Goal: Check status: Check status

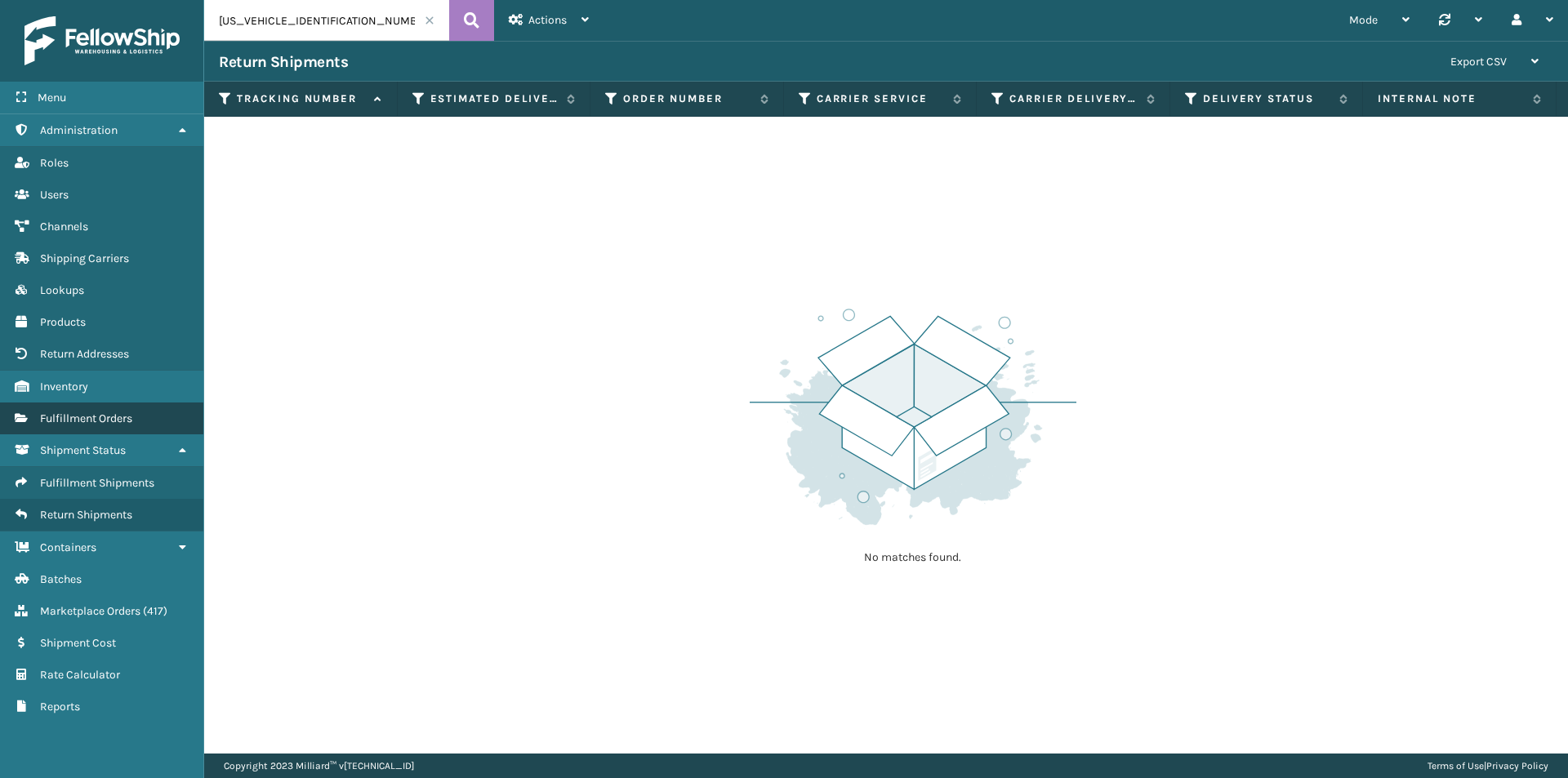
click at [76, 428] on link "Fulfillment Orders" at bounding box center [101, 418] width 203 height 32
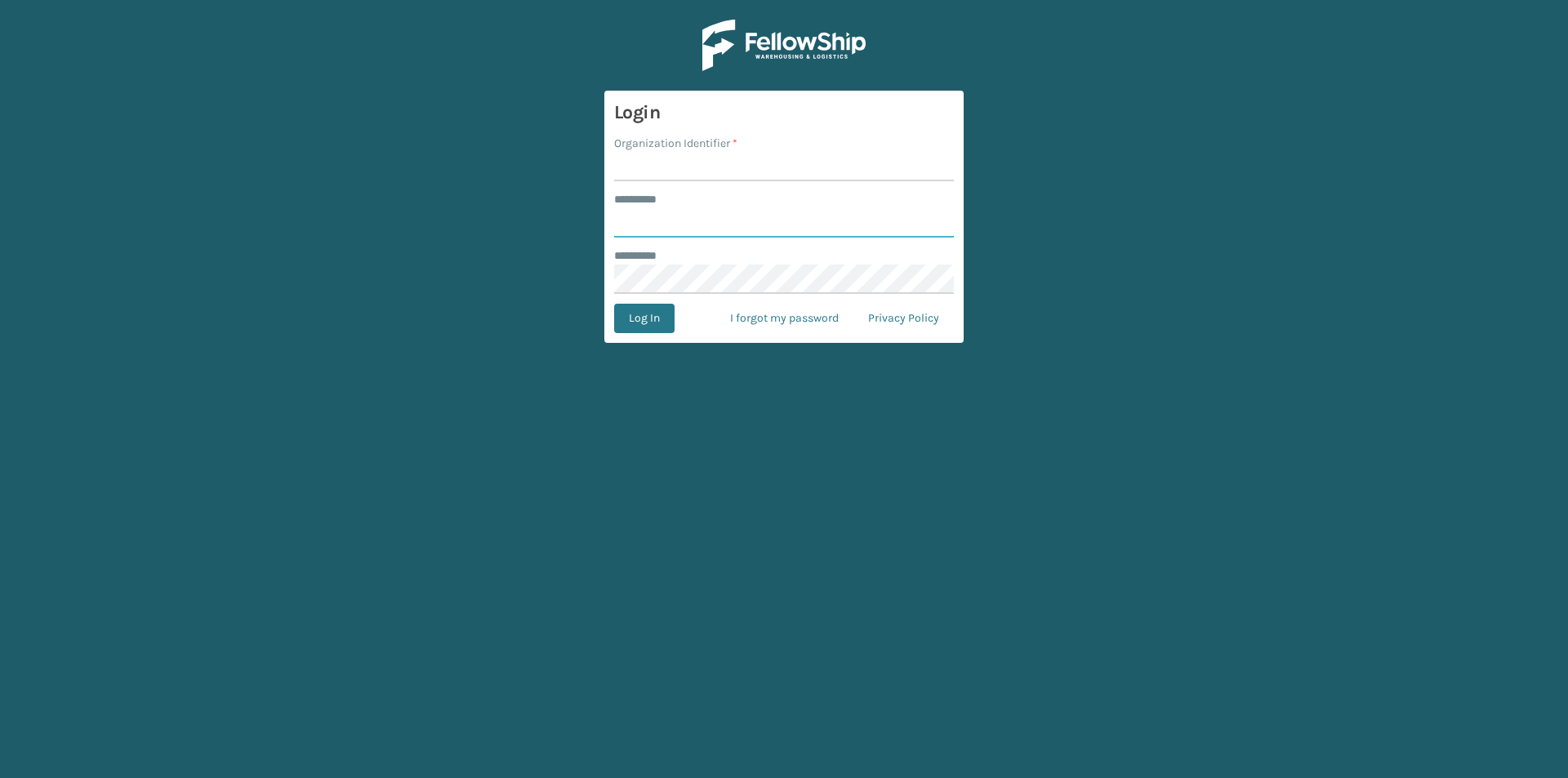
type input "****"
click at [703, 165] on input "Organization Identifier *" at bounding box center [784, 166] width 340 height 29
type input "foamtex"
click at [642, 325] on button "Log In" at bounding box center [644, 318] width 61 height 29
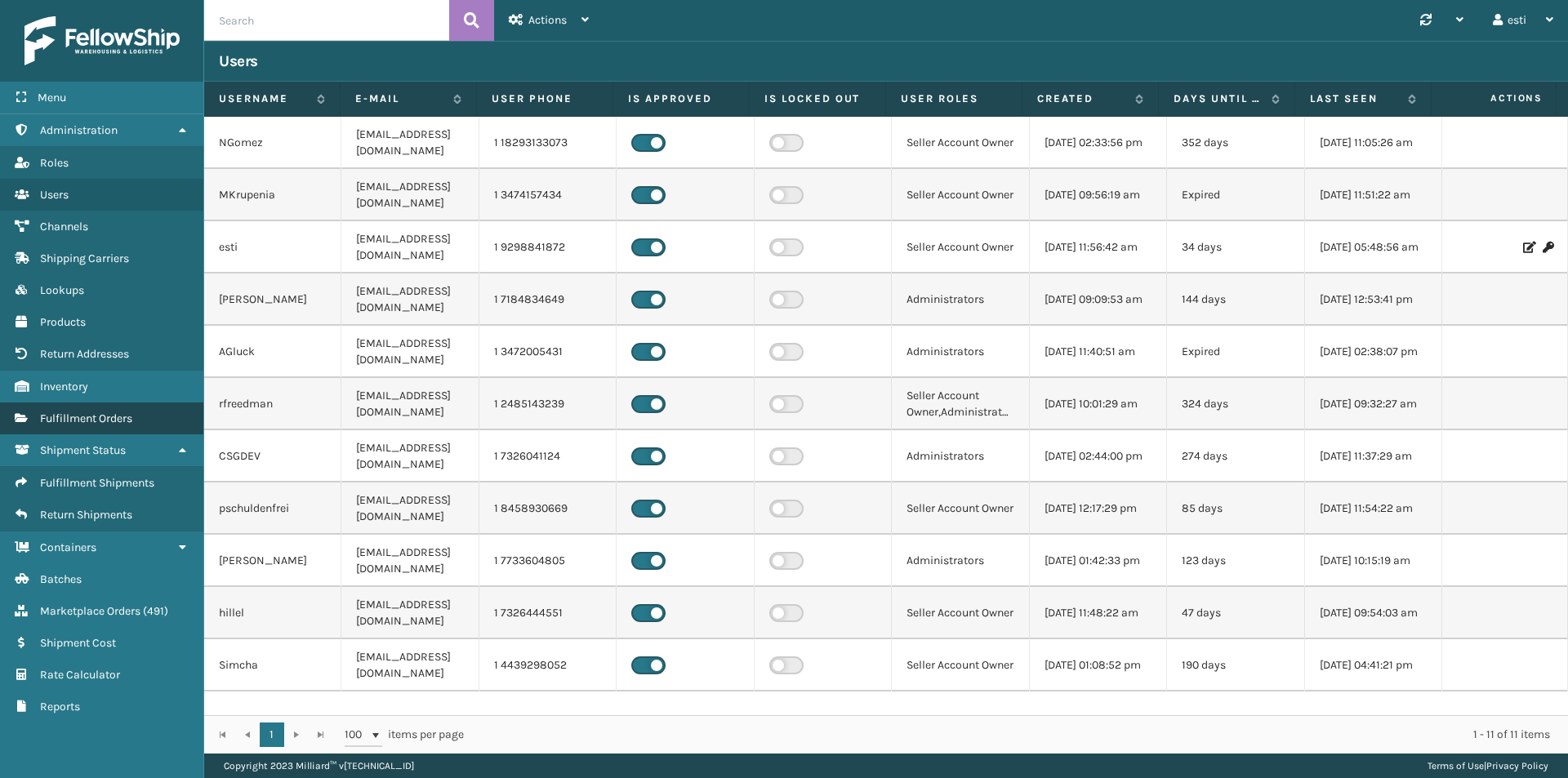
click at [92, 418] on span "Fulfillment Orders" at bounding box center [85, 418] width 92 height 14
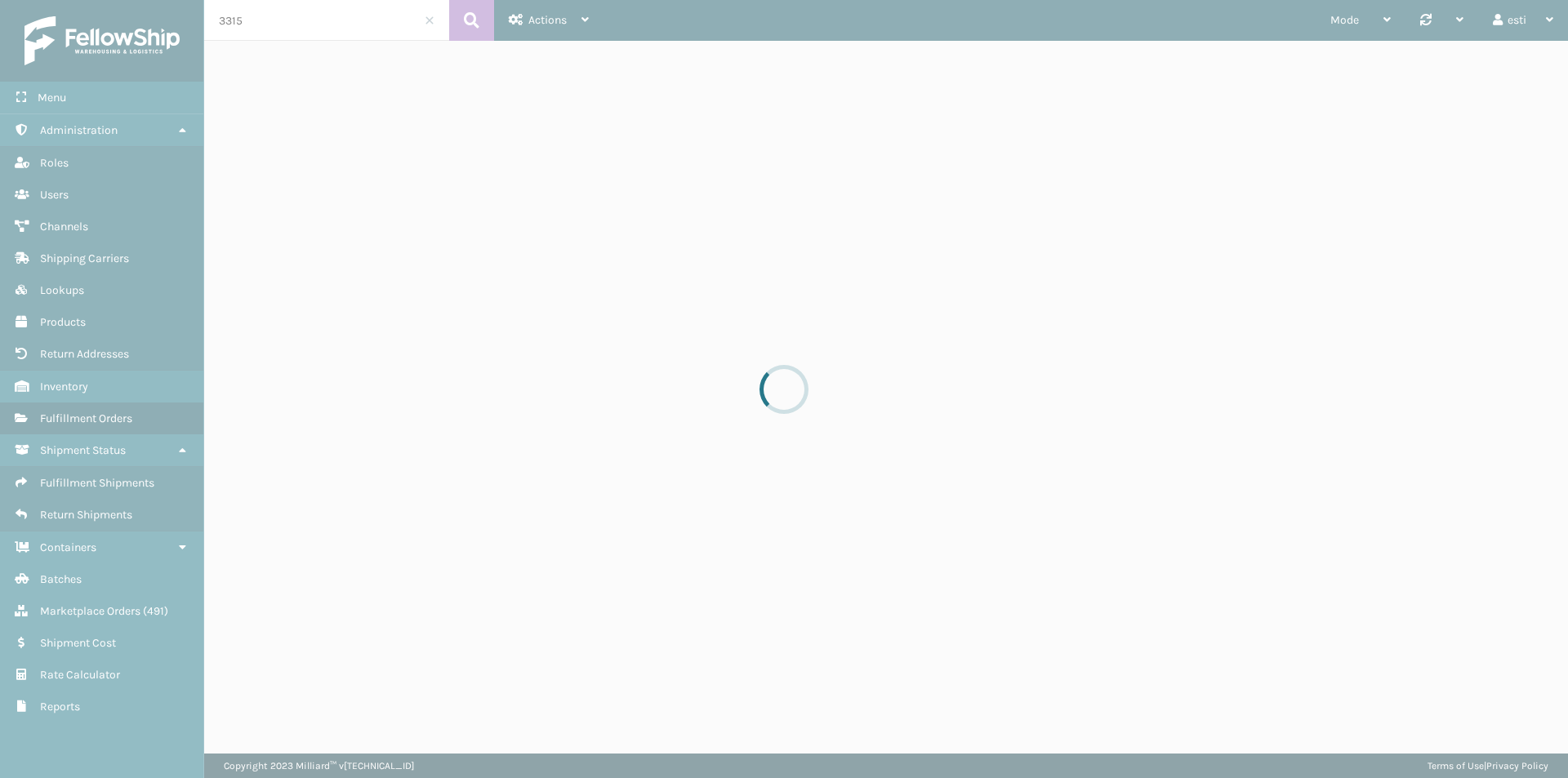
click at [314, 16] on input "3315" at bounding box center [327, 20] width 245 height 41
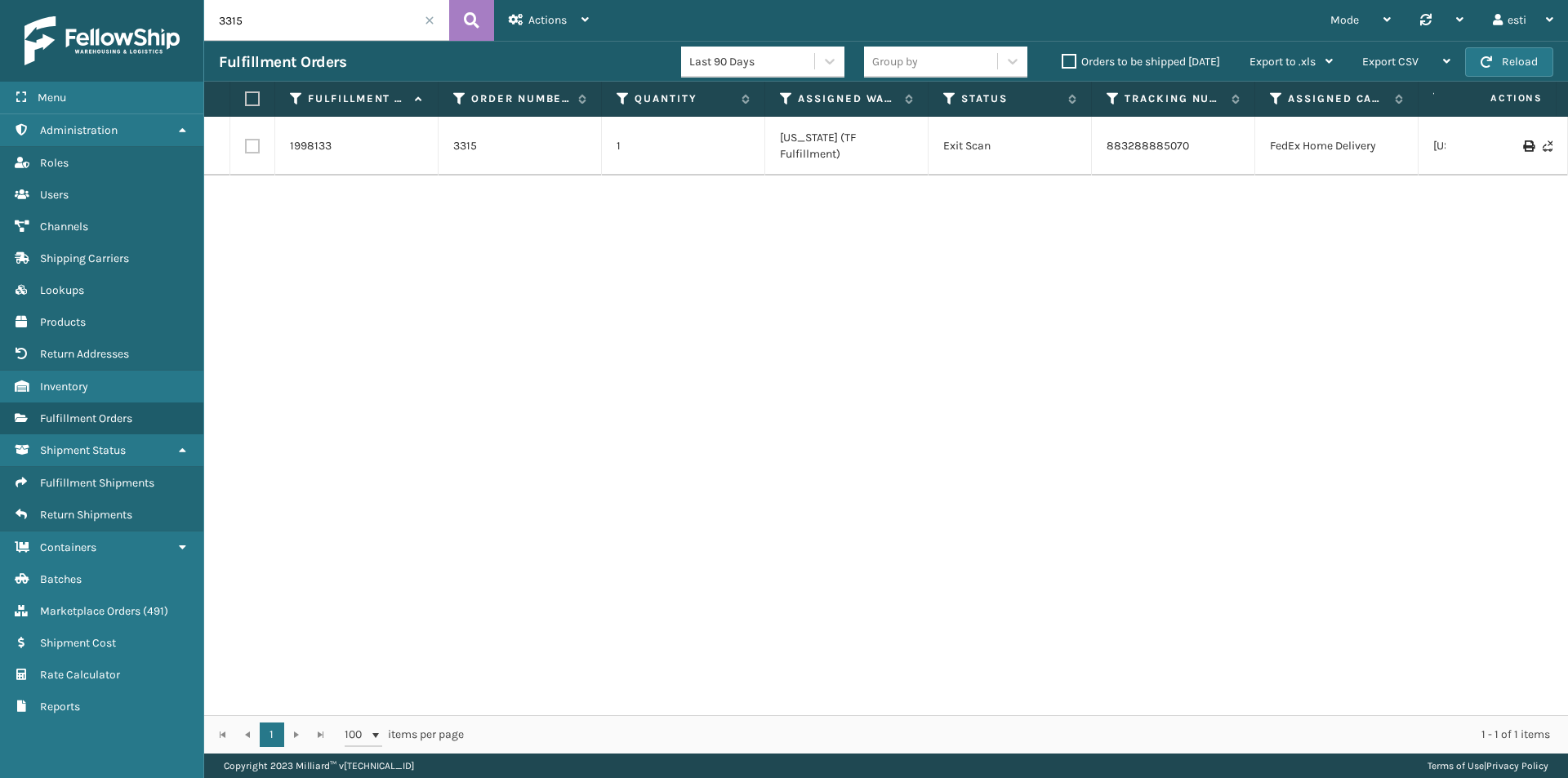
drag, startPoint x: 314, startPoint y: 16, endPoint x: 218, endPoint y: 40, distance: 99.0
click at [218, 39] on input "3315" at bounding box center [327, 20] width 245 height 41
paste input "112-3023459-8477803"
type input "112-3023459-8477803"
click at [1155, 145] on link "392206430522" at bounding box center [1145, 146] width 78 height 14
